Goal: Information Seeking & Learning: Learn about a topic

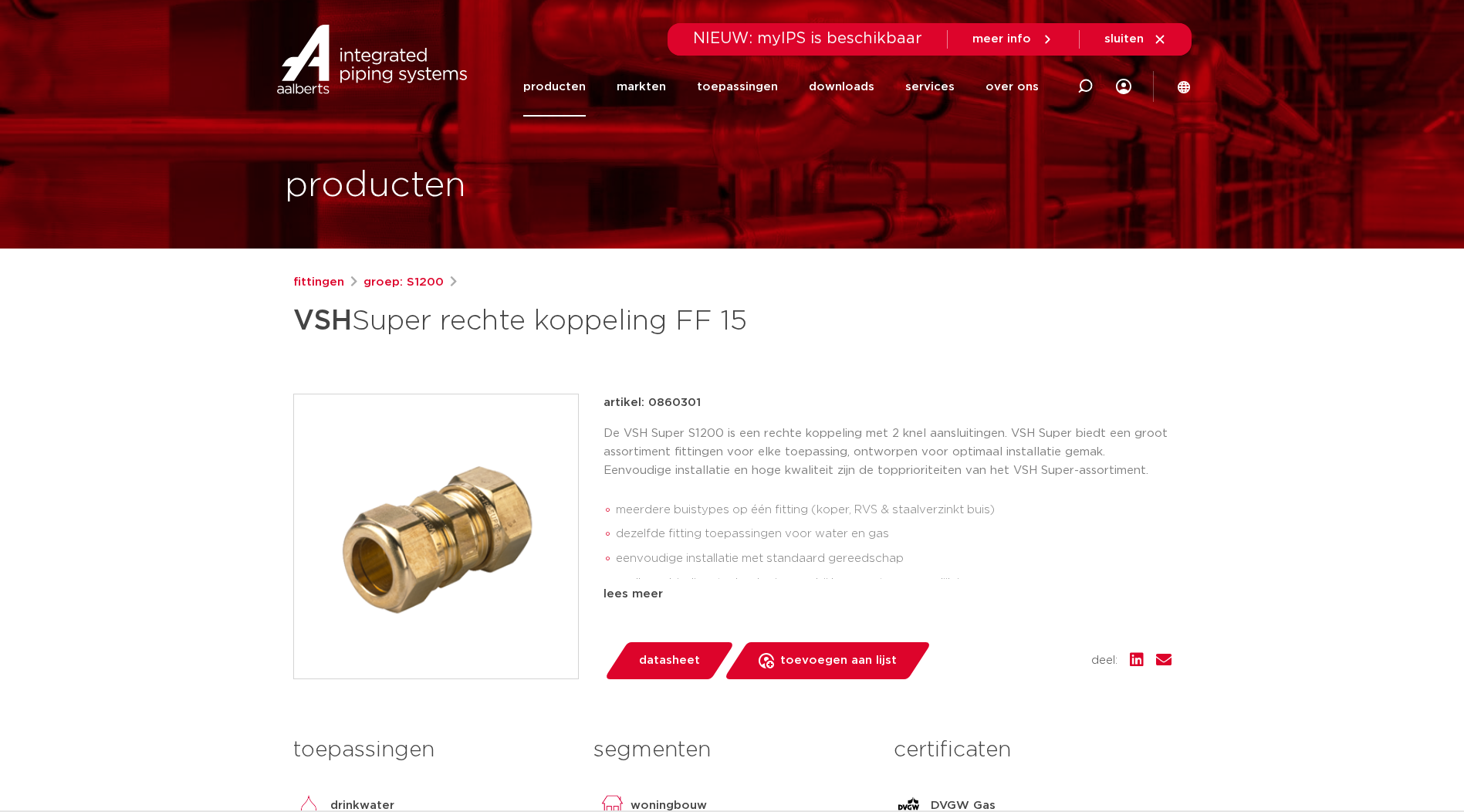
click at [566, 89] on link "producten" at bounding box center [554, 87] width 63 height 59
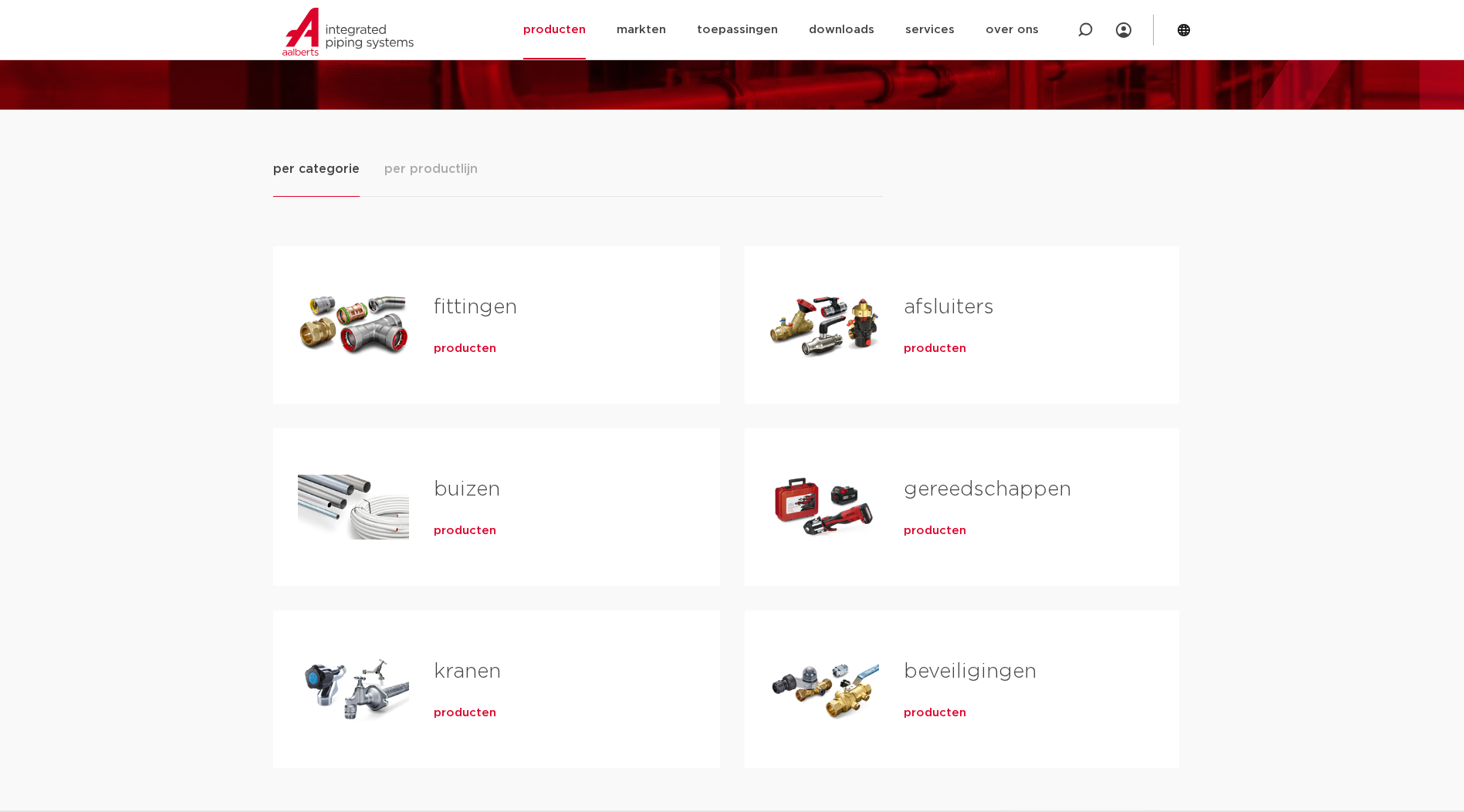
scroll to position [154, 0]
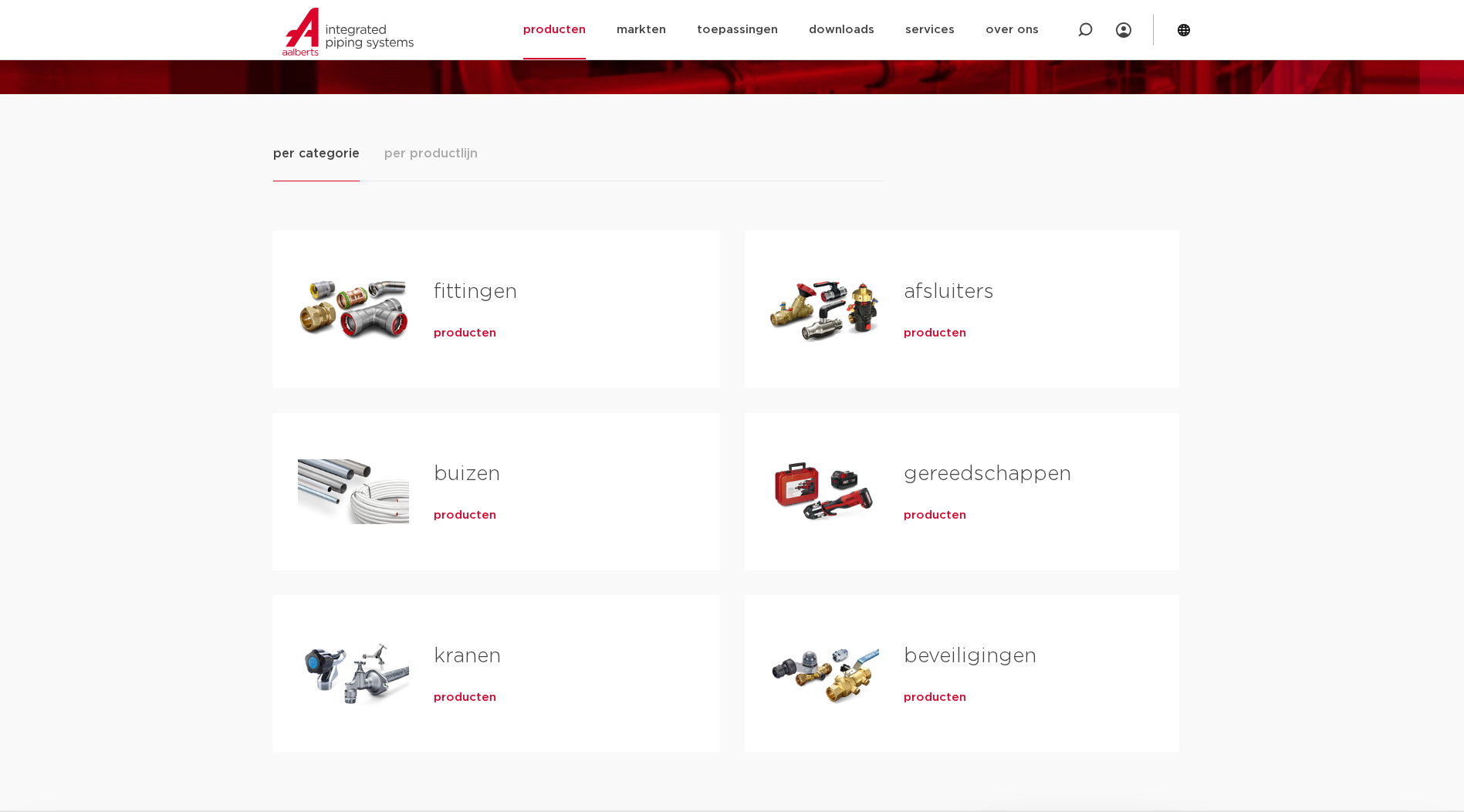
click at [420, 320] on div "fittingen producten" at bounding box center [552, 310] width 286 height 108
click at [401, 310] on div "Tabs. Open items met enter of spatie, sluit af met escape en navigeer met de pi…" at bounding box center [353, 310] width 111 height 108
click at [443, 336] on span "producten" at bounding box center [465, 334] width 63 height 15
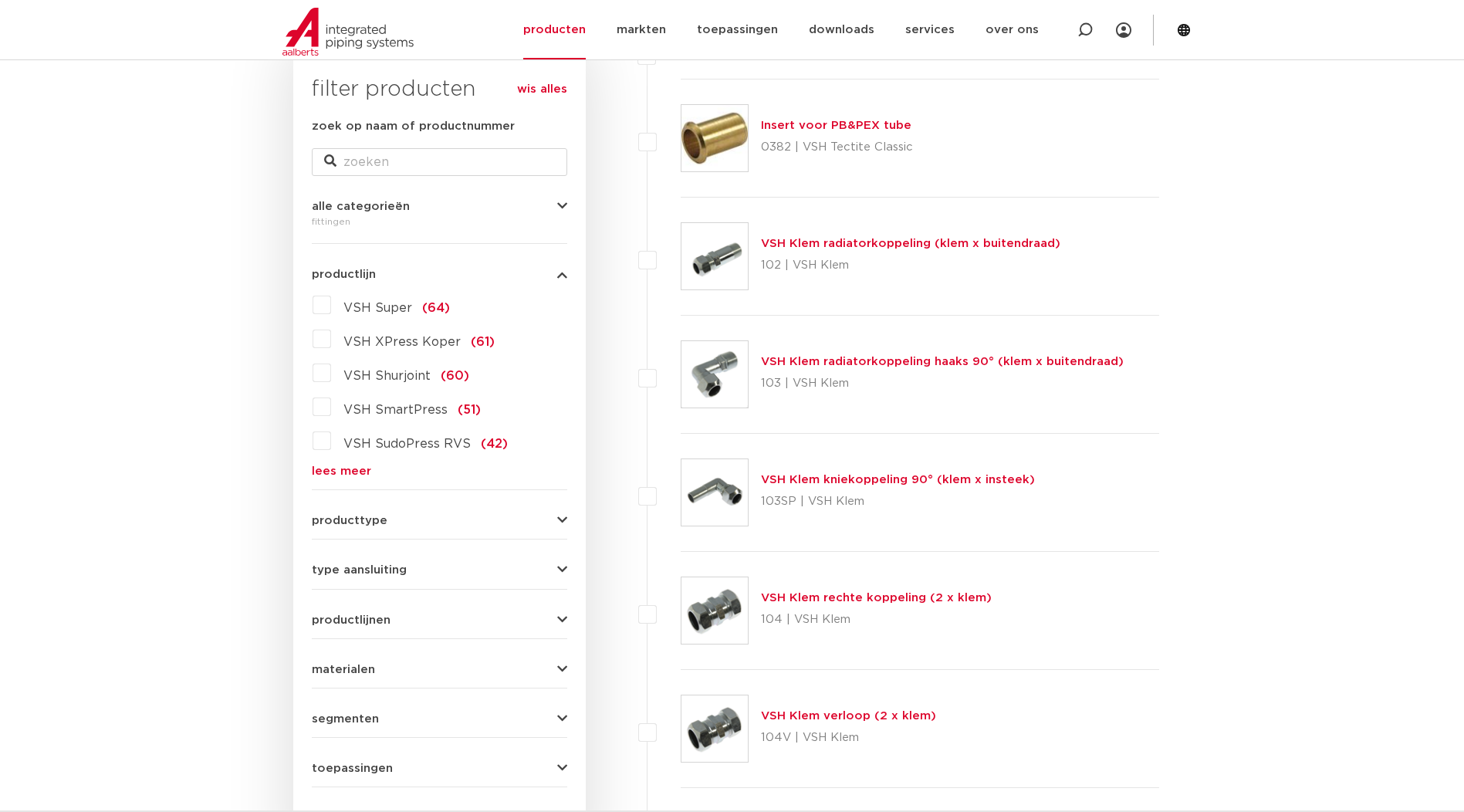
scroll to position [232, 0]
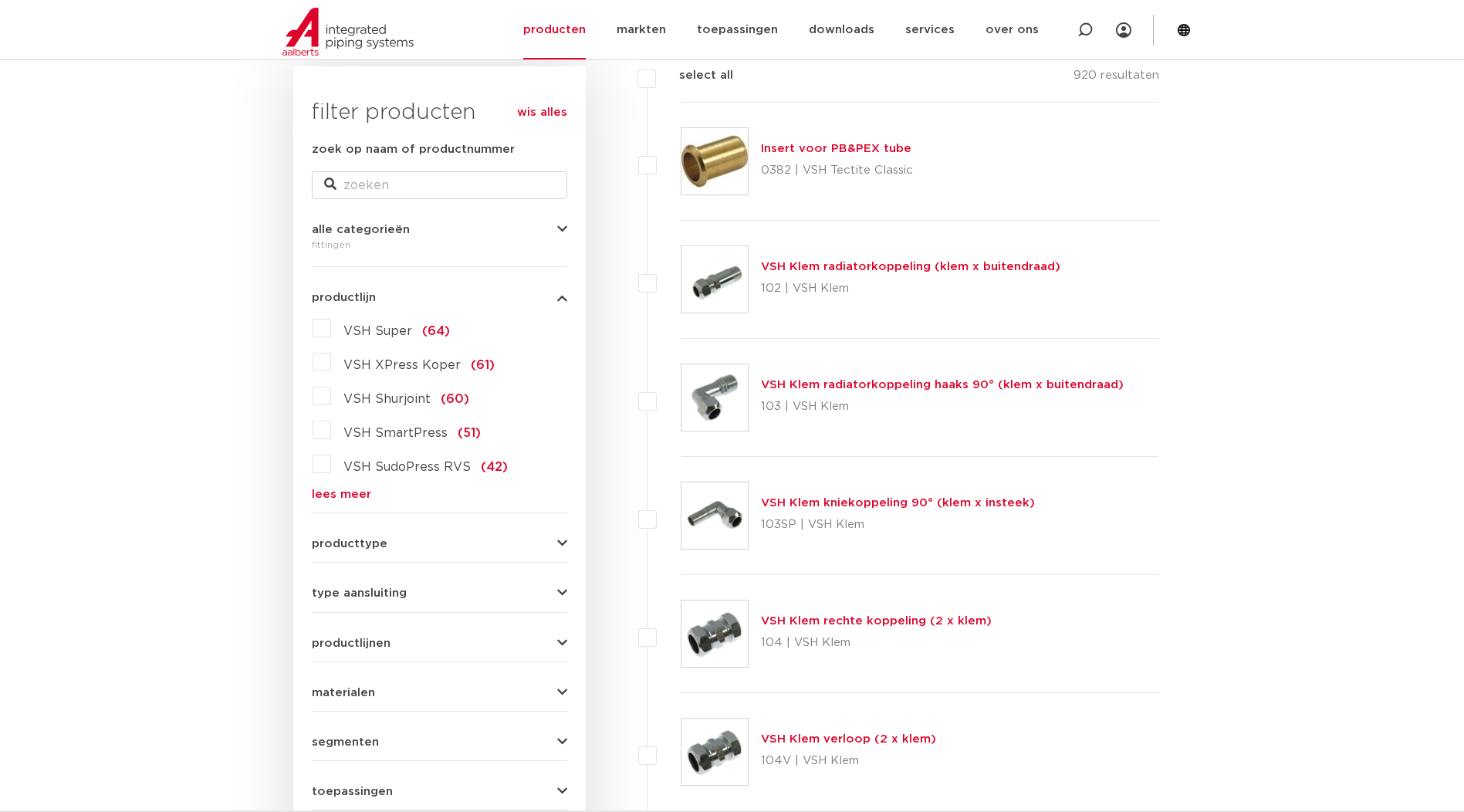
click at [331, 371] on label "VSH XPress Koper (61)" at bounding box center [413, 362] width 164 height 25
click at [0, 0] on input "VSH XPress Koper (61)" at bounding box center [0, 0] width 0 height 0
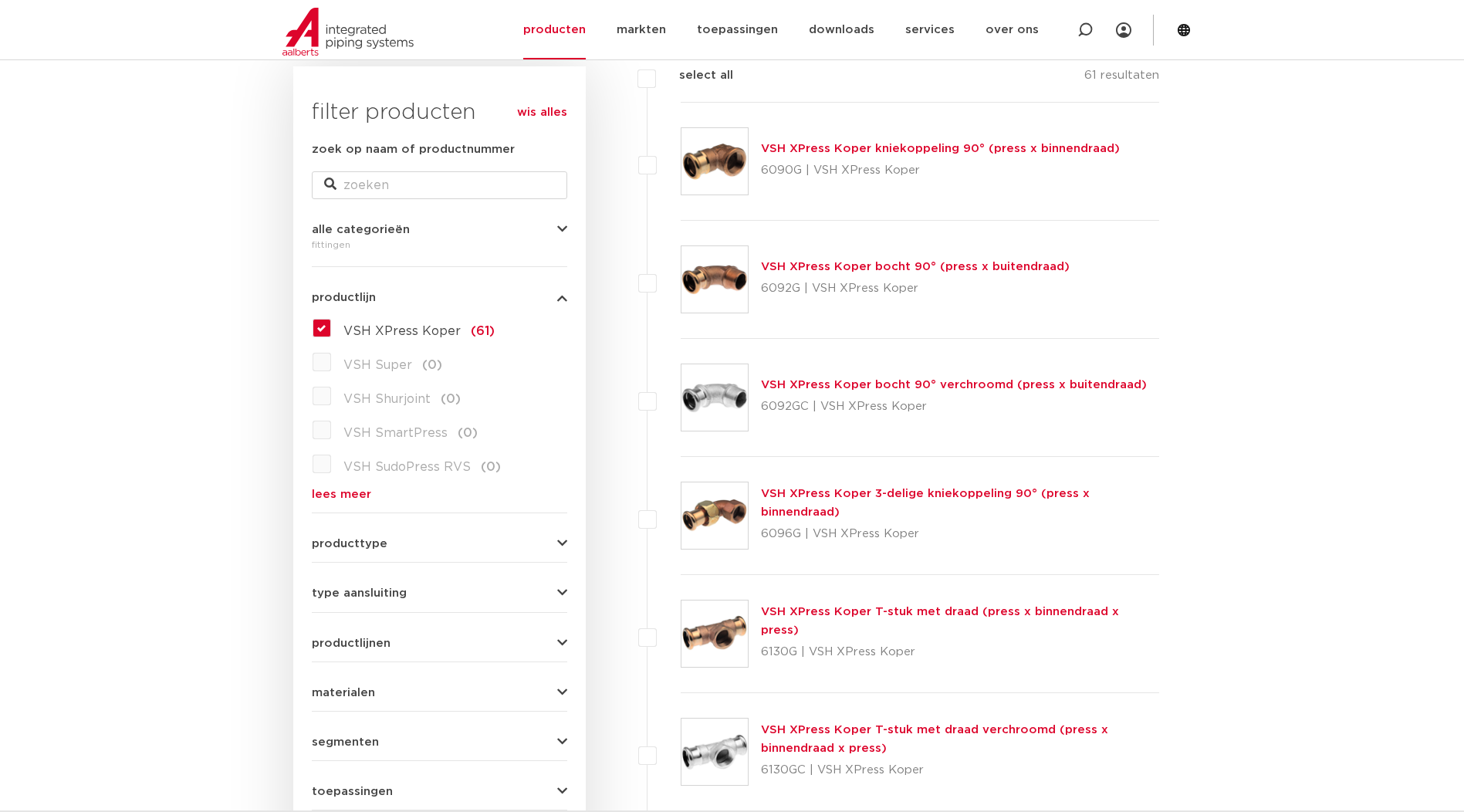
click at [331, 330] on label "VSH XPress Koper (61)" at bounding box center [413, 328] width 164 height 25
click at [0, 0] on input "VSH XPress Koper (61)" at bounding box center [0, 0] width 0 height 0
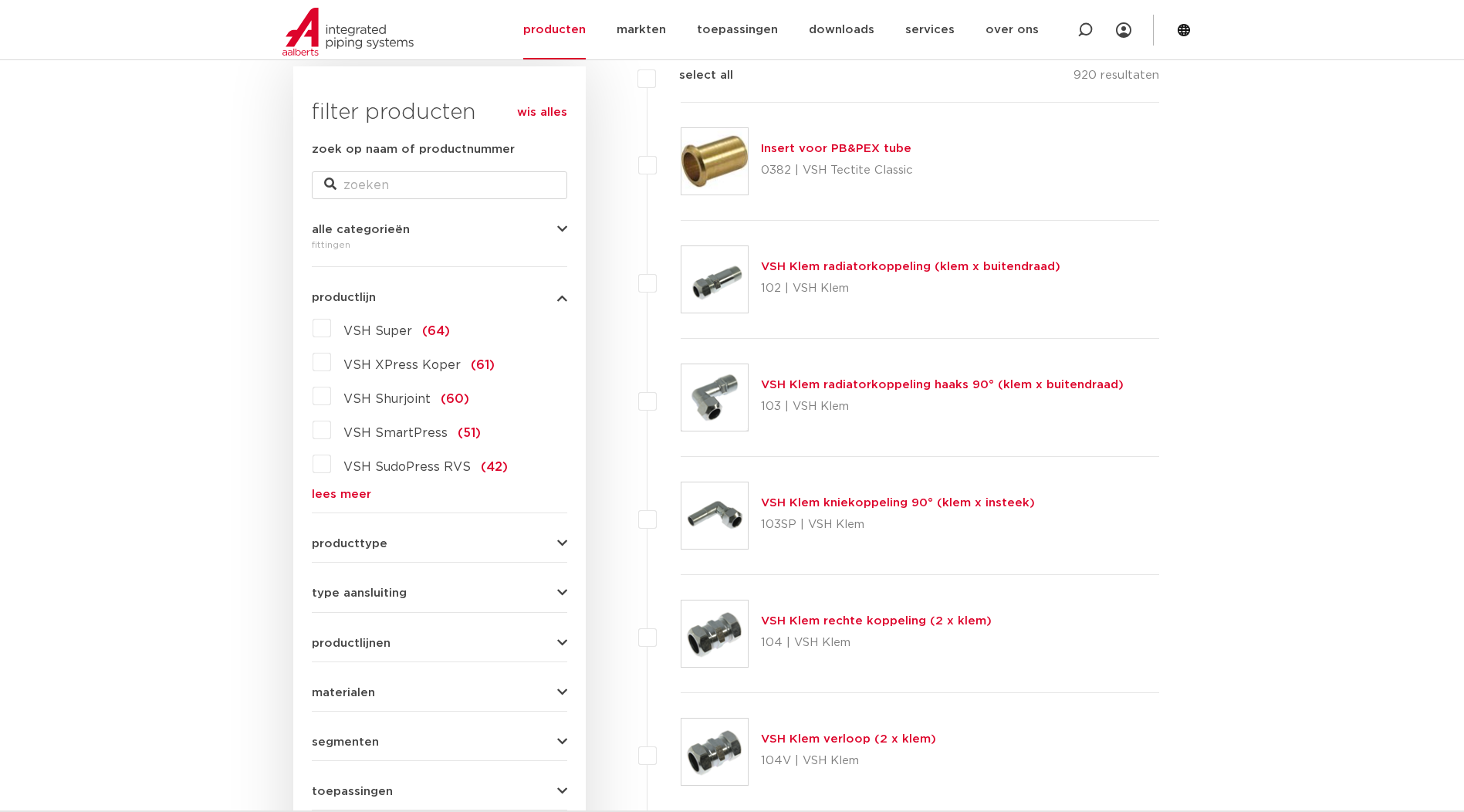
click at [334, 494] on link "lees meer" at bounding box center [440, 495] width 256 height 12
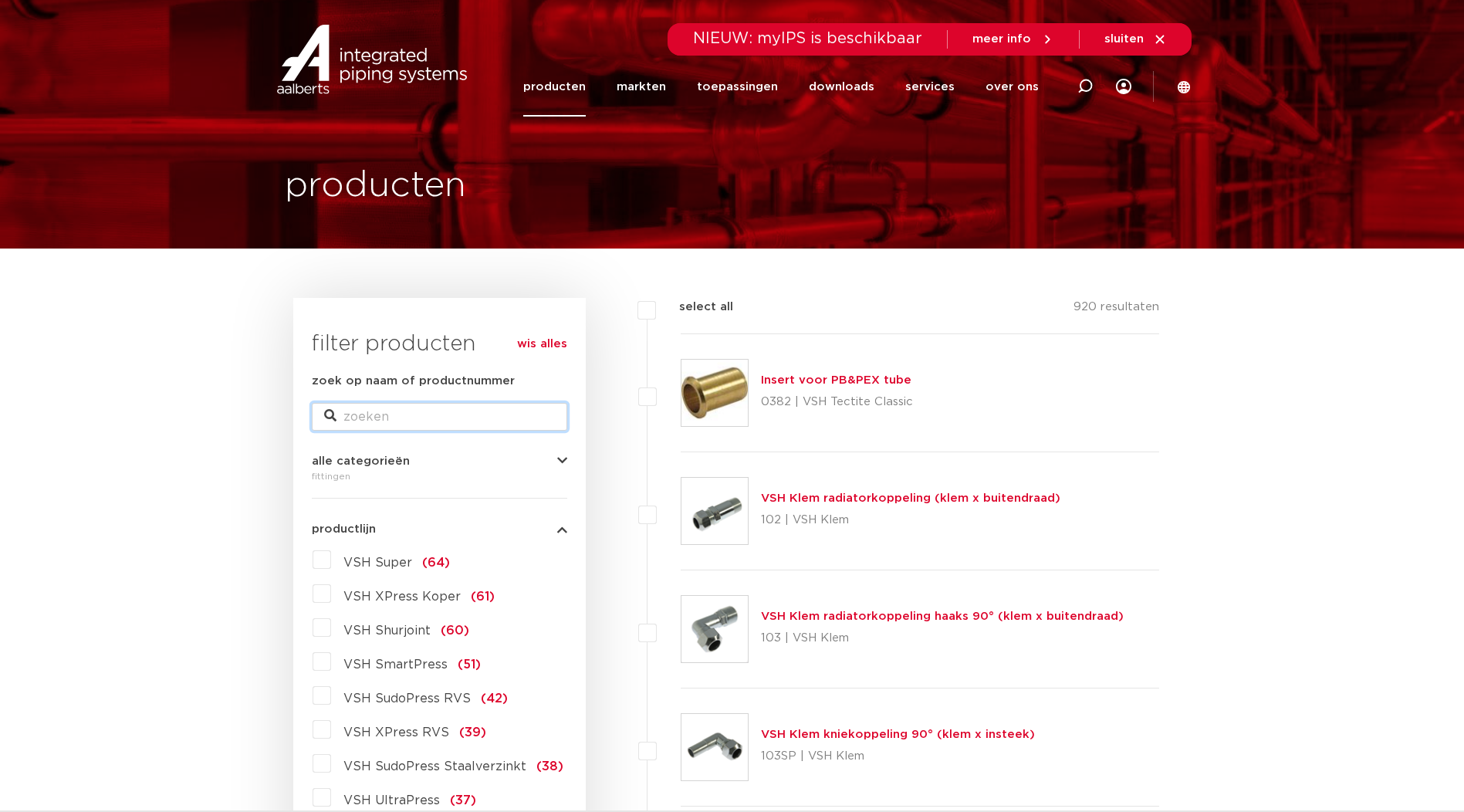
click at [473, 408] on input "zoek op naam of productnummer" at bounding box center [440, 417] width 256 height 27
type input "overgang kunststof"
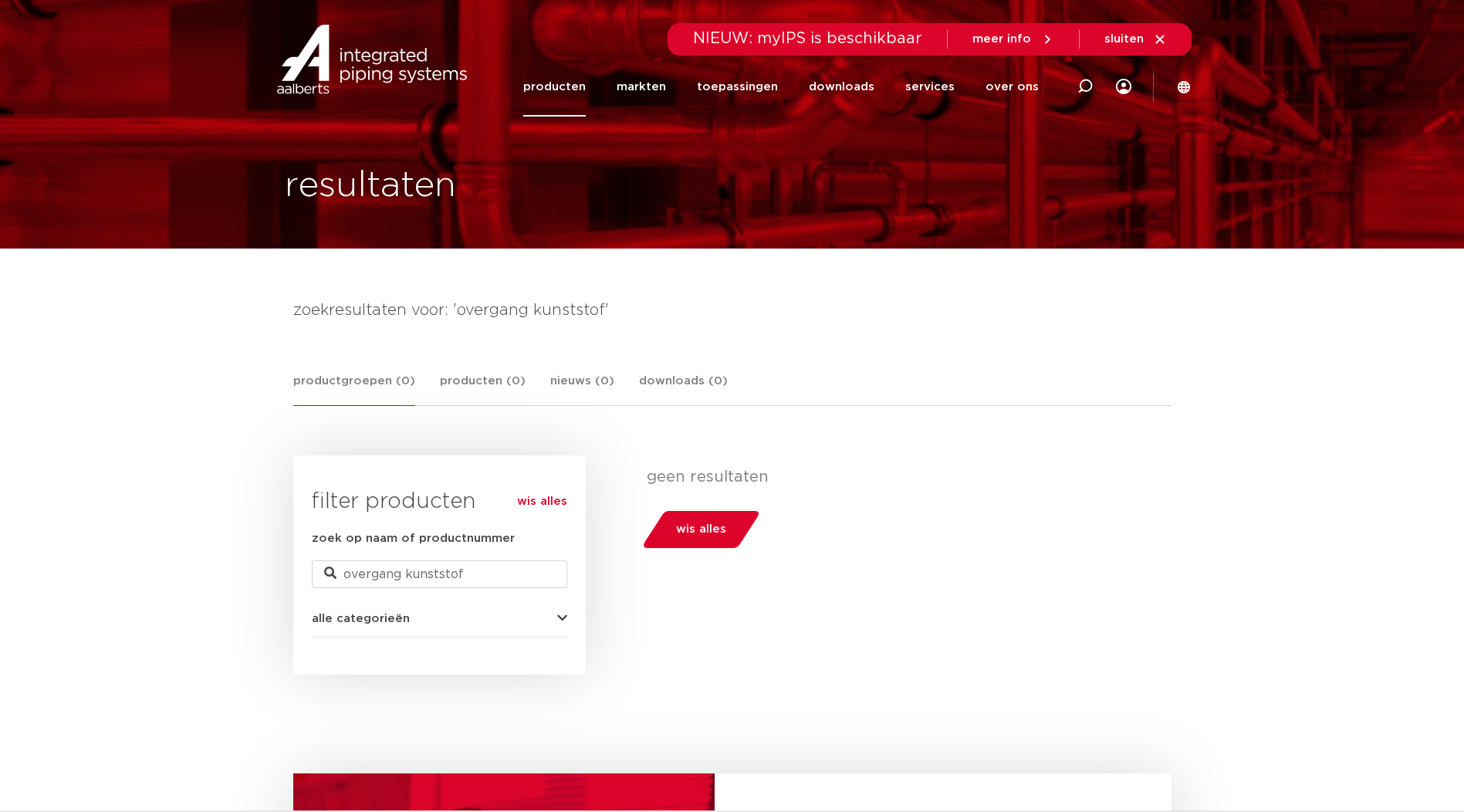
click at [581, 75] on link "producten" at bounding box center [554, 87] width 63 height 59
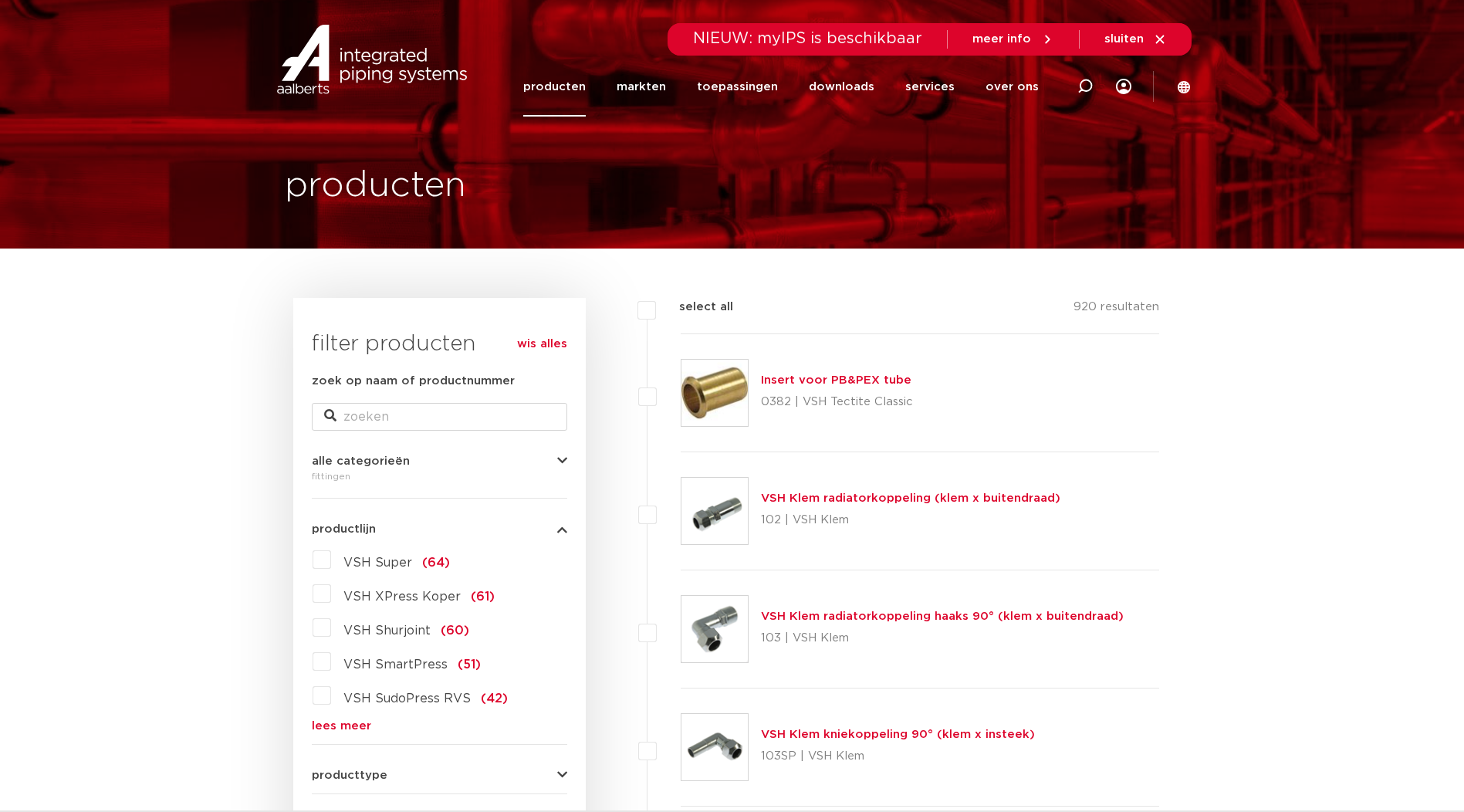
click at [331, 633] on label "VSH Shurjoint (60)" at bounding box center [400, 627] width 138 height 25
click at [0, 0] on input "VSH Shurjoint (60)" at bounding box center [0, 0] width 0 height 0
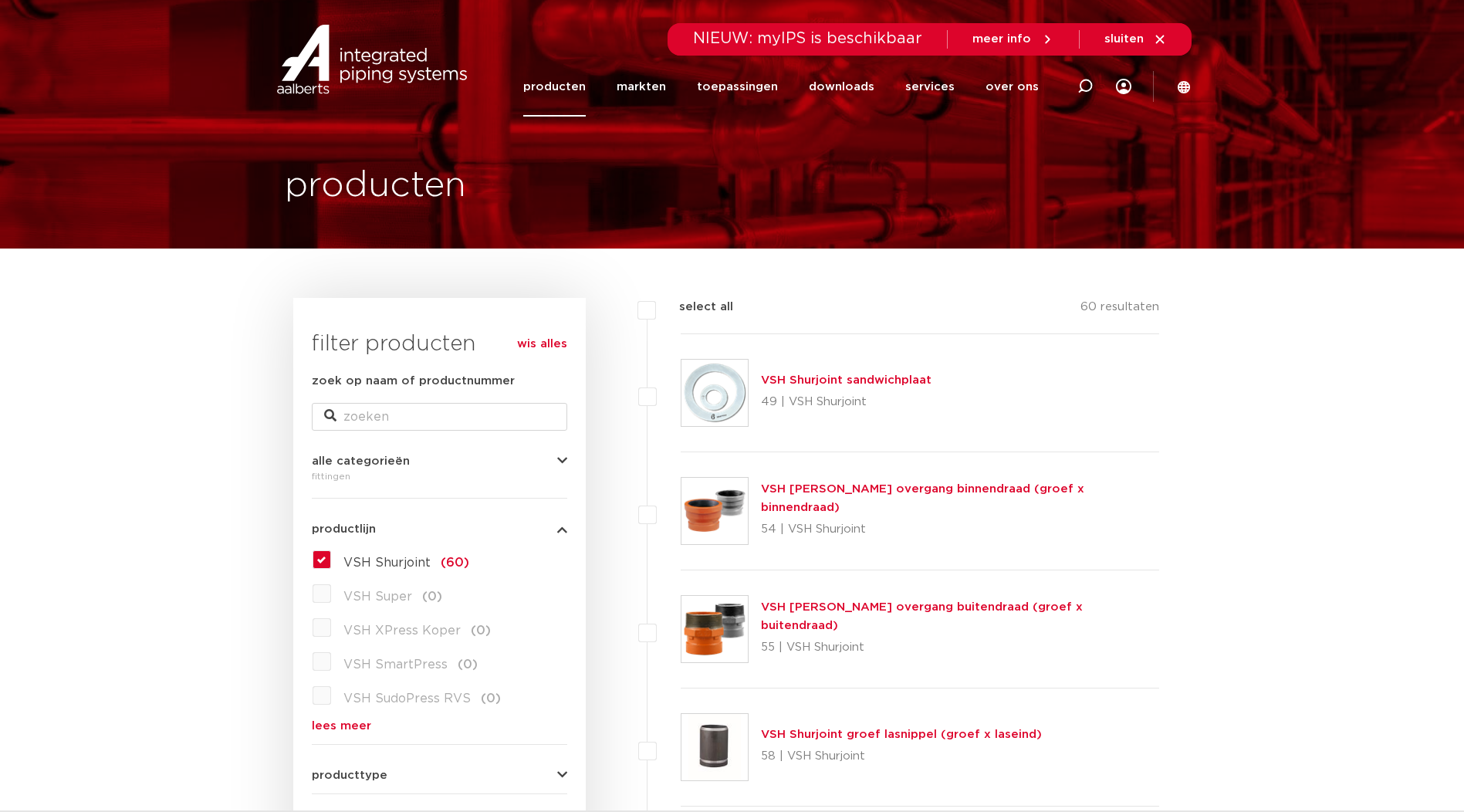
click at [331, 563] on label "VSH Shurjoint (60)" at bounding box center [400, 559] width 138 height 25
click at [0, 0] on input "VSH Shurjoint (60)" at bounding box center [0, 0] width 0 height 0
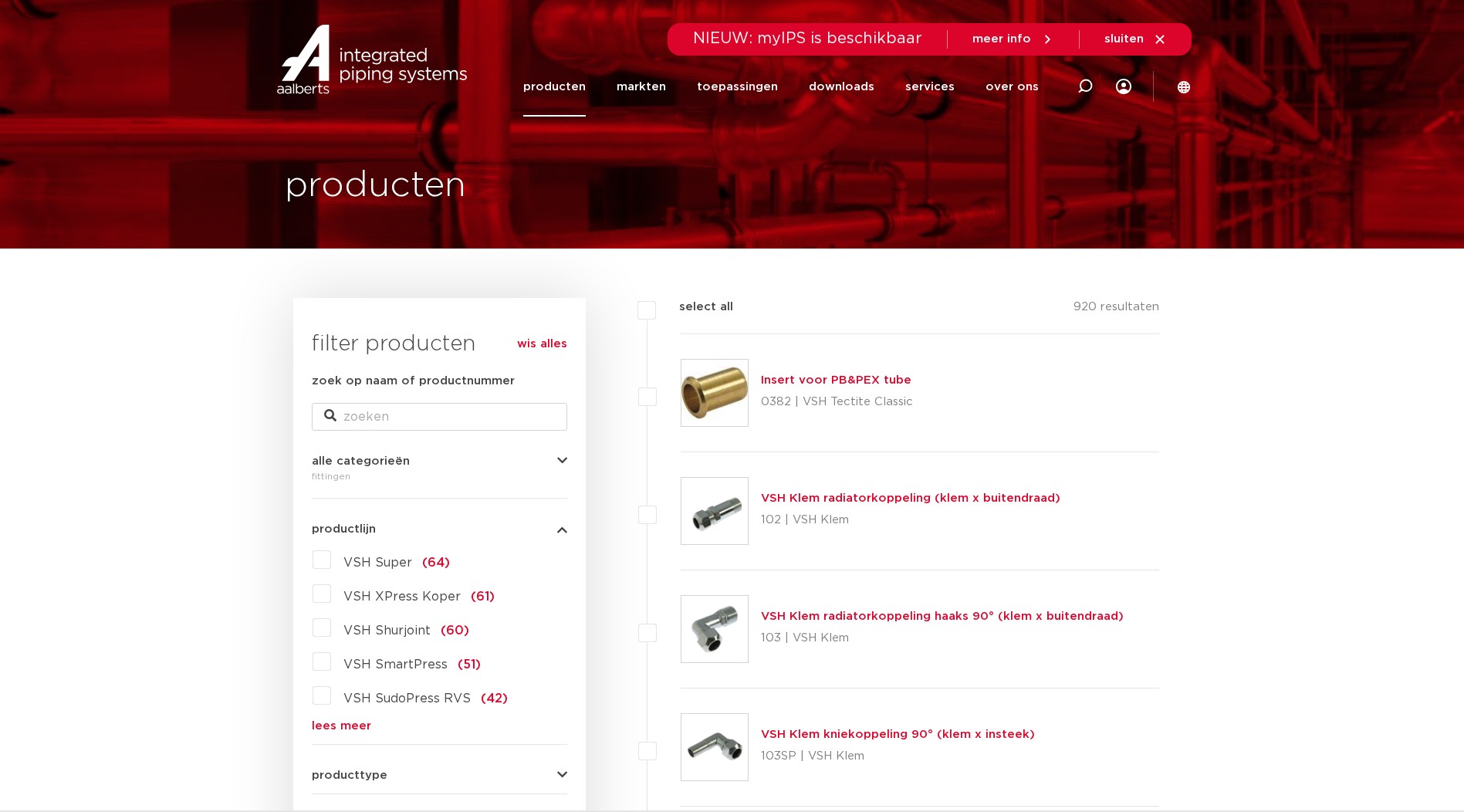
click at [339, 730] on link "lees meer" at bounding box center [440, 726] width 256 height 12
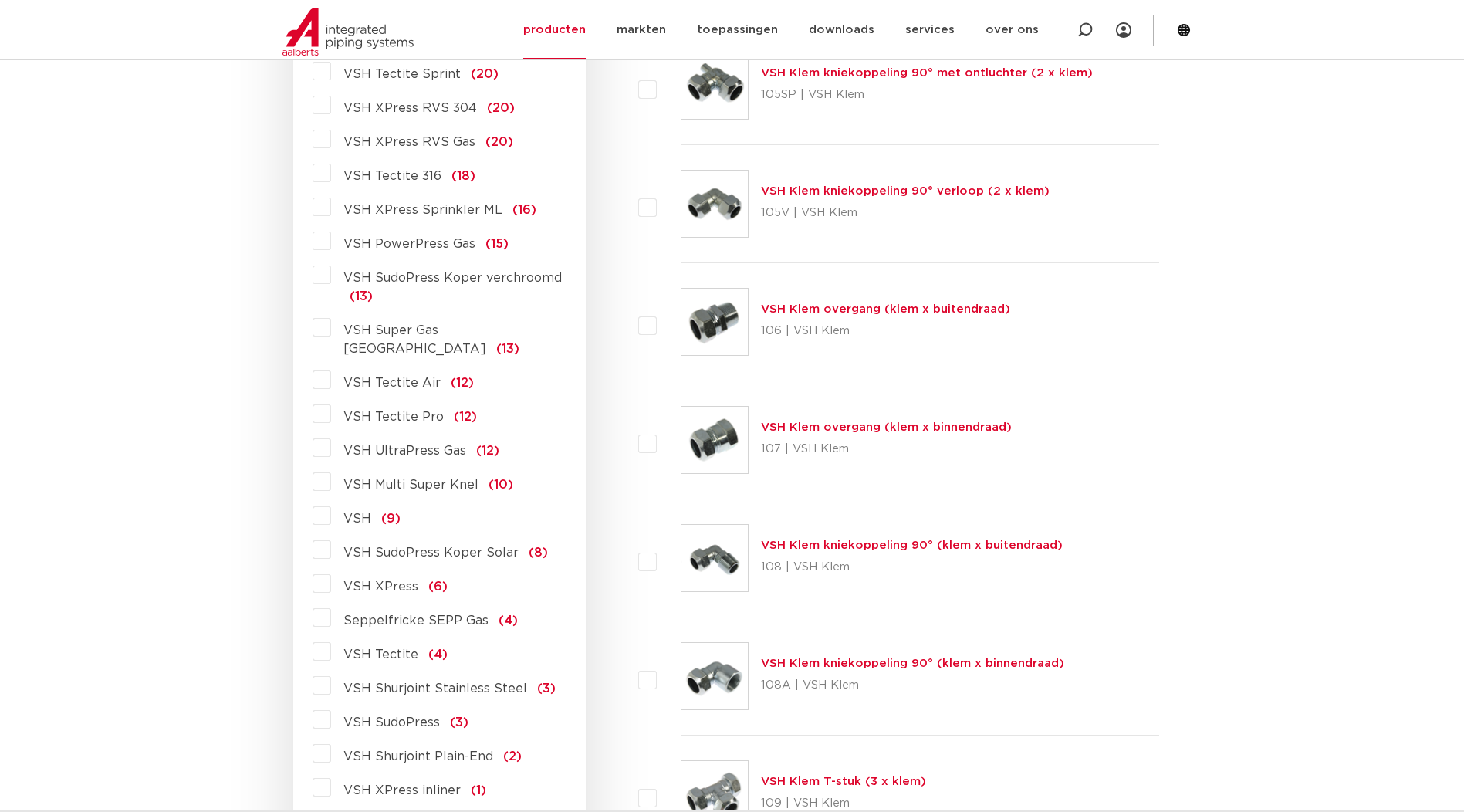
scroll to position [1158, 0]
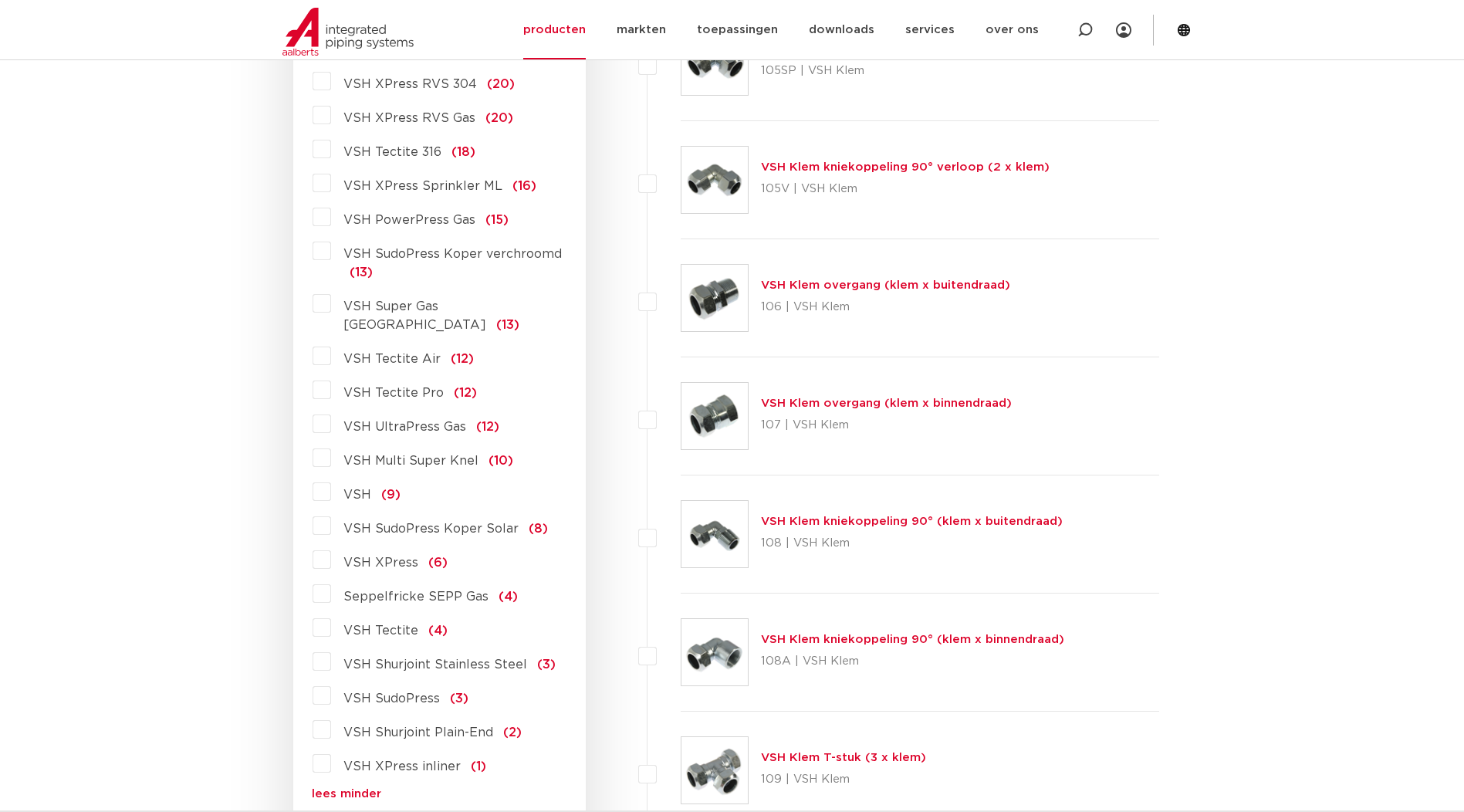
click at [331, 445] on label "VSH Multi Super Knel (10)" at bounding box center [422, 457] width 182 height 25
click at [0, 0] on input "VSH Multi Super Knel (10)" at bounding box center [0, 0] width 0 height 0
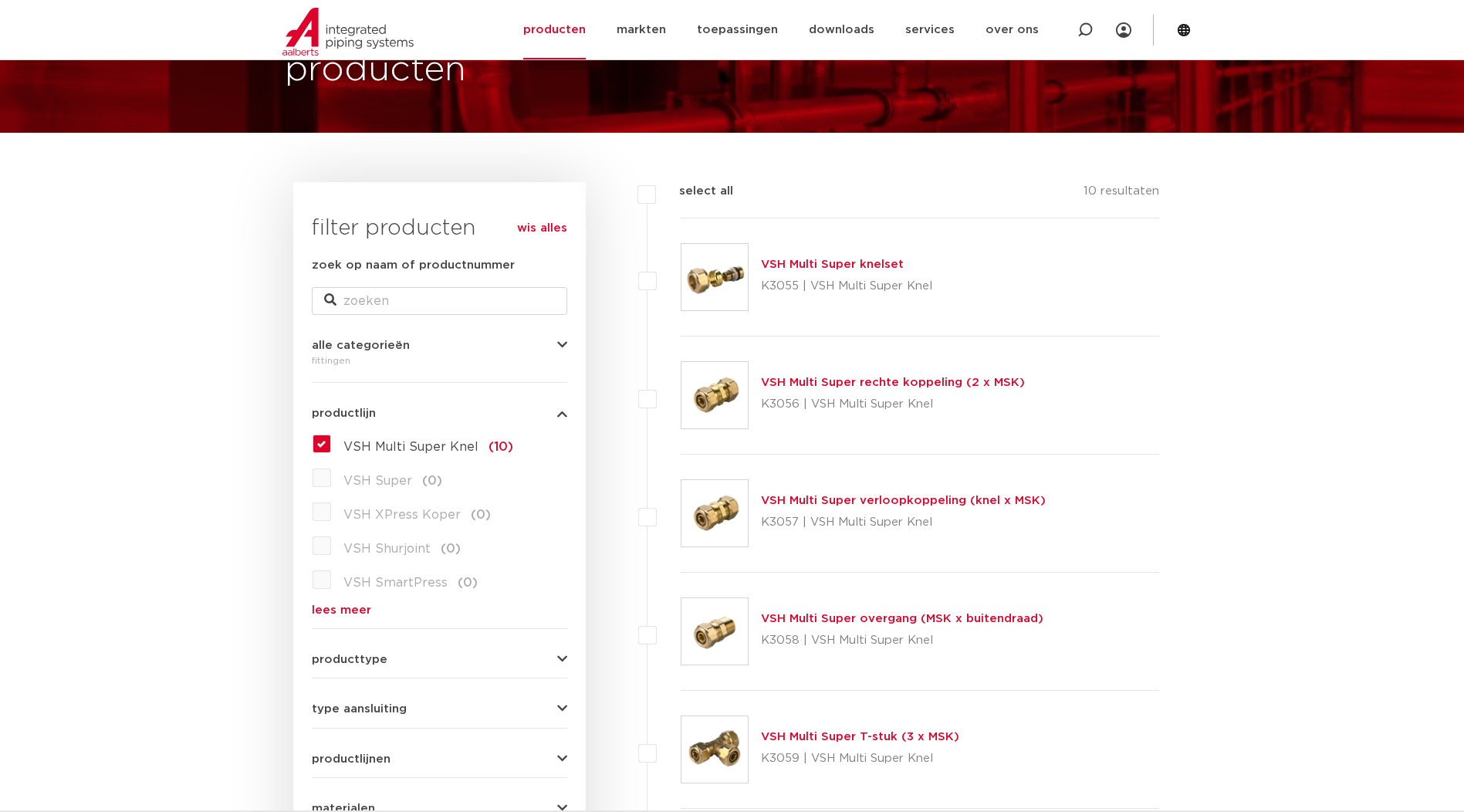
scroll to position [77, 0]
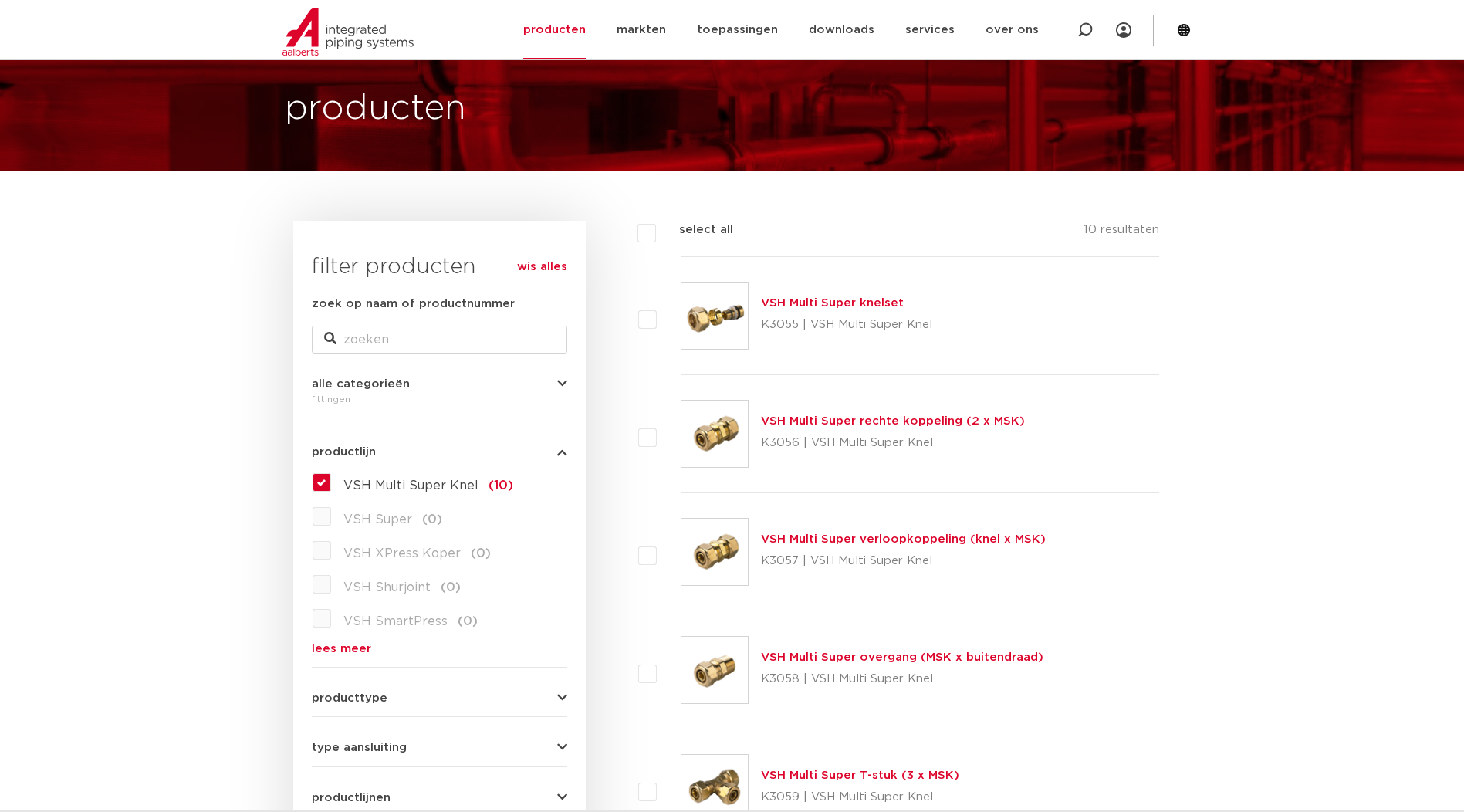
click at [807, 300] on link "VSH Multi Super knelset" at bounding box center [832, 304] width 143 height 12
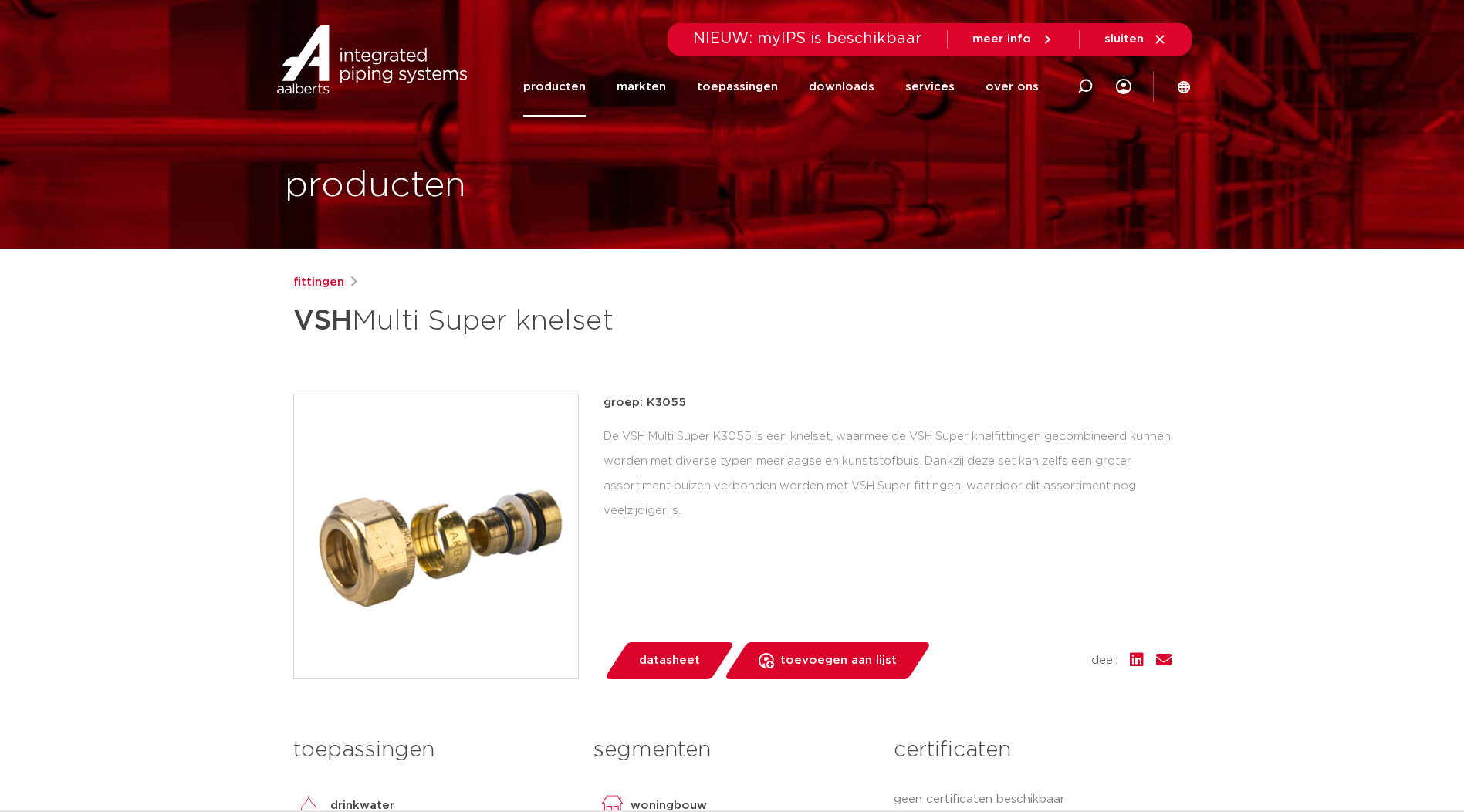
click at [672, 664] on span "datasheet" at bounding box center [669, 660] width 61 height 25
